Goal: Task Accomplishment & Management: Use online tool/utility

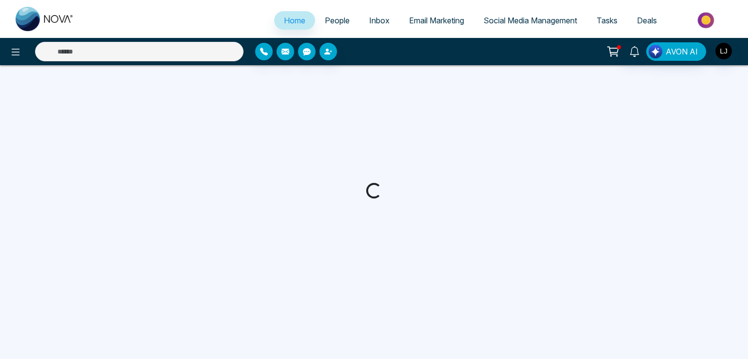
click at [4, 53] on div at bounding box center [124, 51] width 249 height 19
click at [14, 54] on icon at bounding box center [16, 52] width 12 height 12
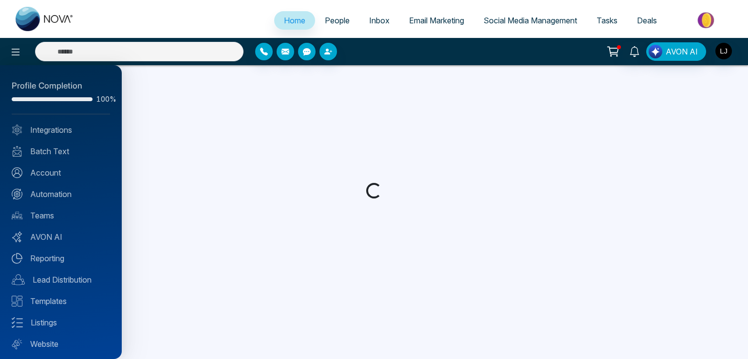
select select "*"
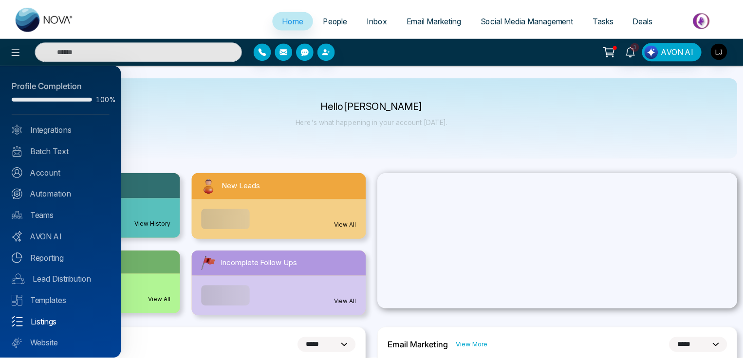
scroll to position [23, 0]
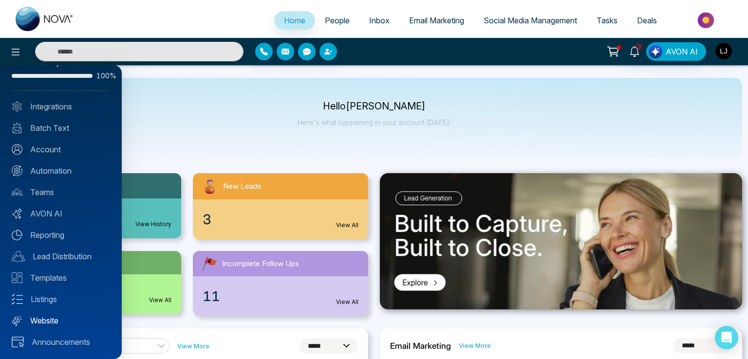
click at [47, 321] on link "Website" at bounding box center [61, 321] width 98 height 12
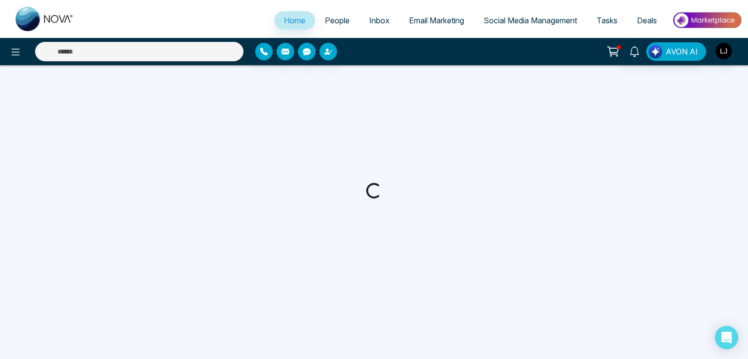
select select "*"
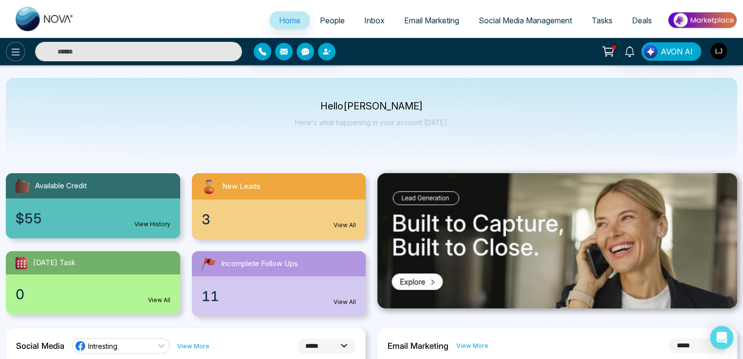
click at [17, 57] on icon at bounding box center [16, 52] width 12 height 12
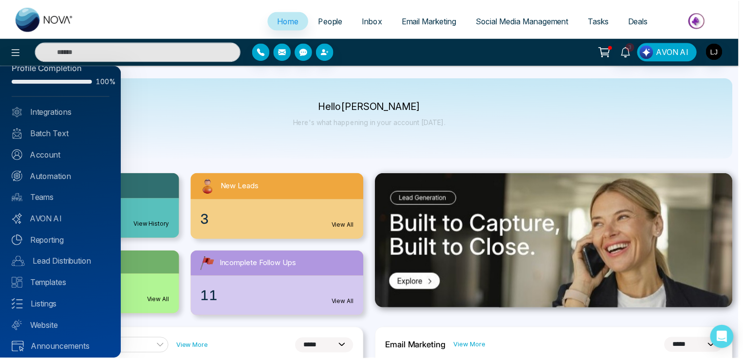
scroll to position [23, 0]
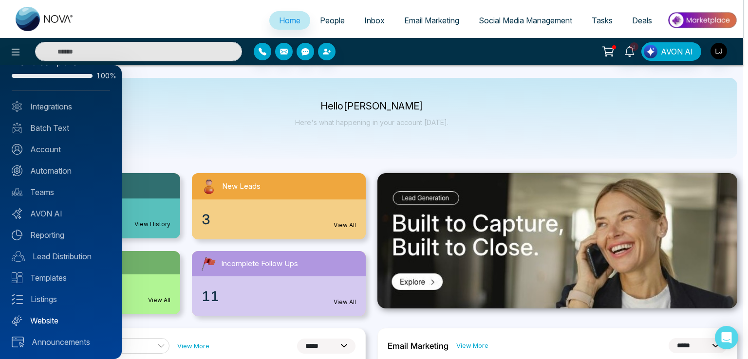
click at [43, 318] on link "Website" at bounding box center [61, 321] width 98 height 12
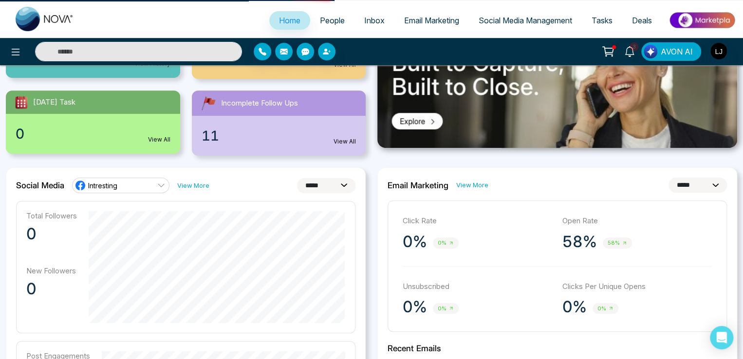
scroll to position [146, 0]
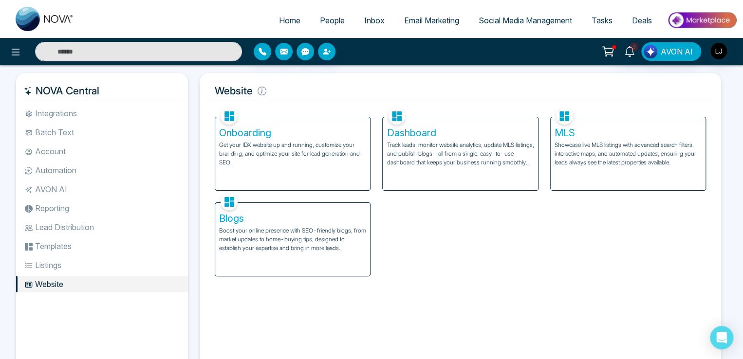
click at [442, 162] on p "Track leads, monitor website analytics, update MLS listings, and publish blogs—…" at bounding box center [460, 154] width 147 height 26
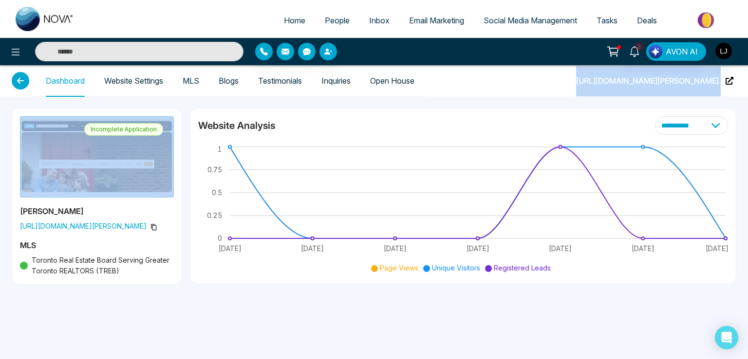
drag, startPoint x: 587, startPoint y: 81, endPoint x: 728, endPoint y: 78, distance: 141.2
click at [728, 78] on div "Dashboard Website Settings MLS Blogs Testimonials Inquiries Open House [URL][DO…" at bounding box center [374, 80] width 725 height 31
copy button "[URL][DOMAIN_NAME][PERSON_NAME]"
